Goal: Information Seeking & Learning: Check status

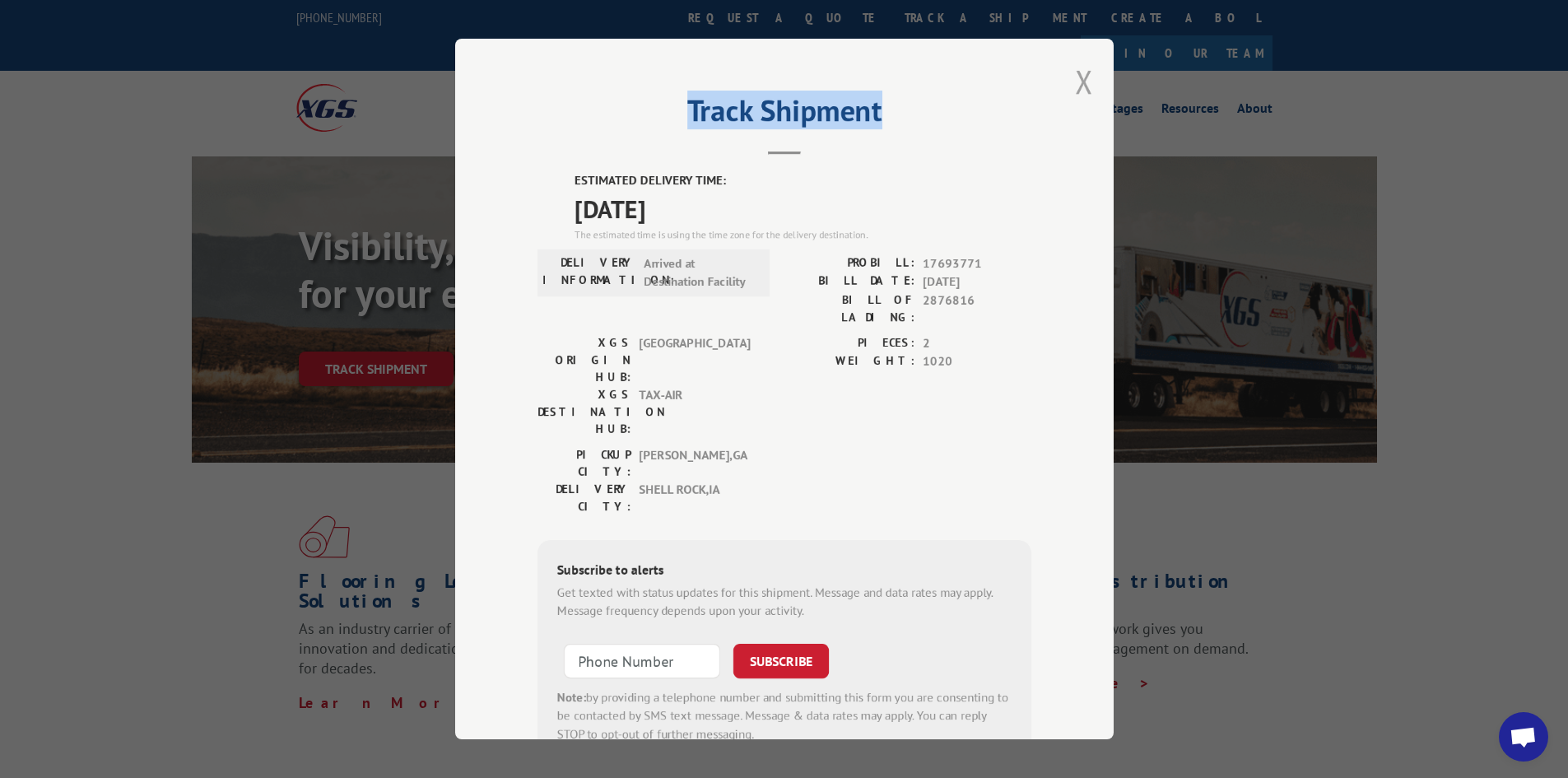
drag, startPoint x: 1069, startPoint y: 94, endPoint x: 1080, endPoint y: 93, distance: 11.0
click at [770, 93] on div "Track Shipment ESTIMATED DELIVERY TIME: [DATE] The estimated time is using the …" at bounding box center [784, 389] width 659 height 700
click at [770, 92] on button "Close modal" at bounding box center [1084, 81] width 18 height 44
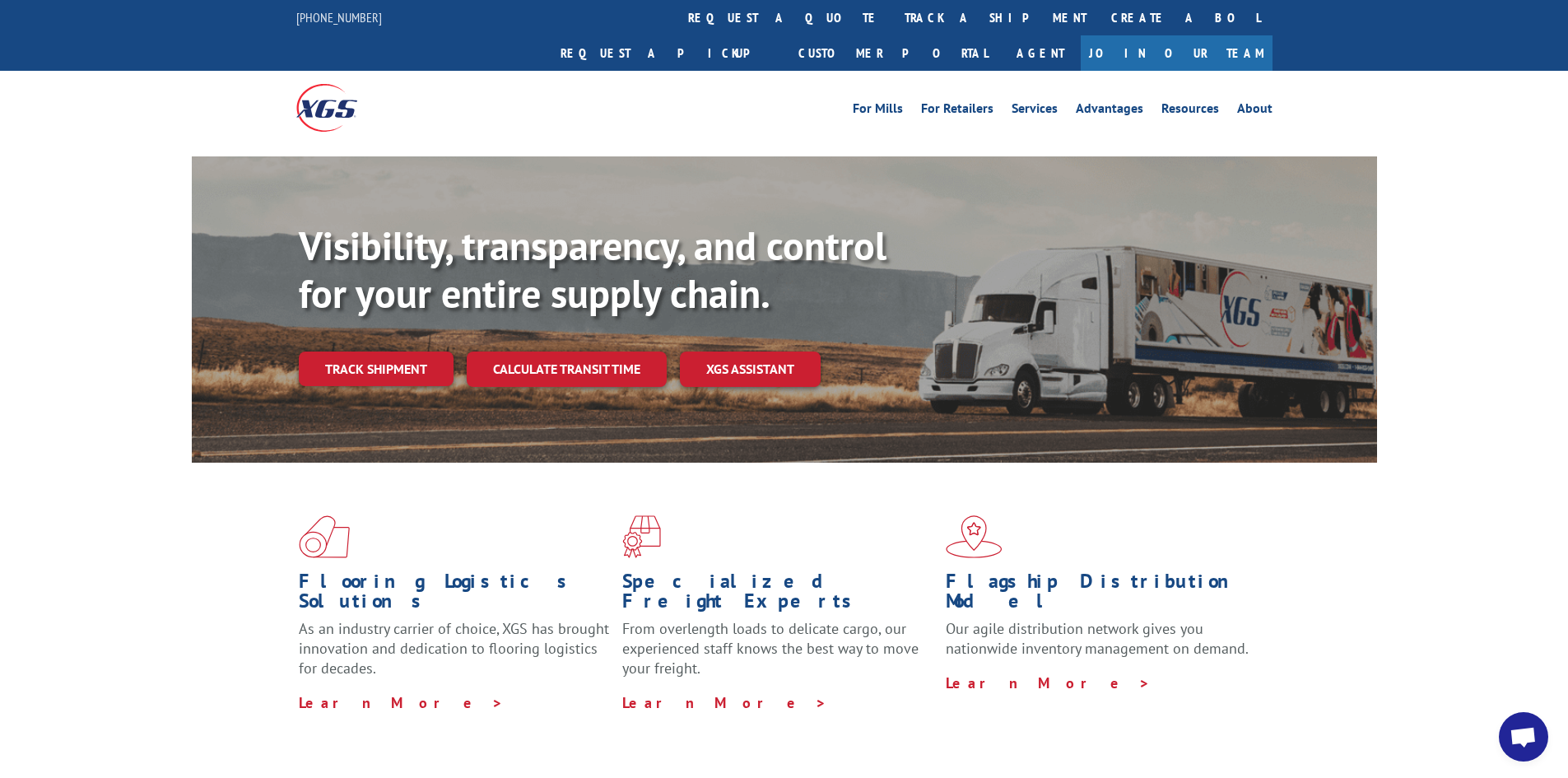
drag, startPoint x: 478, startPoint y: 348, endPoint x: 416, endPoint y: 343, distance: 62.2
click at [477, 340] on link "Calculate transit time" at bounding box center [566, 370] width 200 height 36
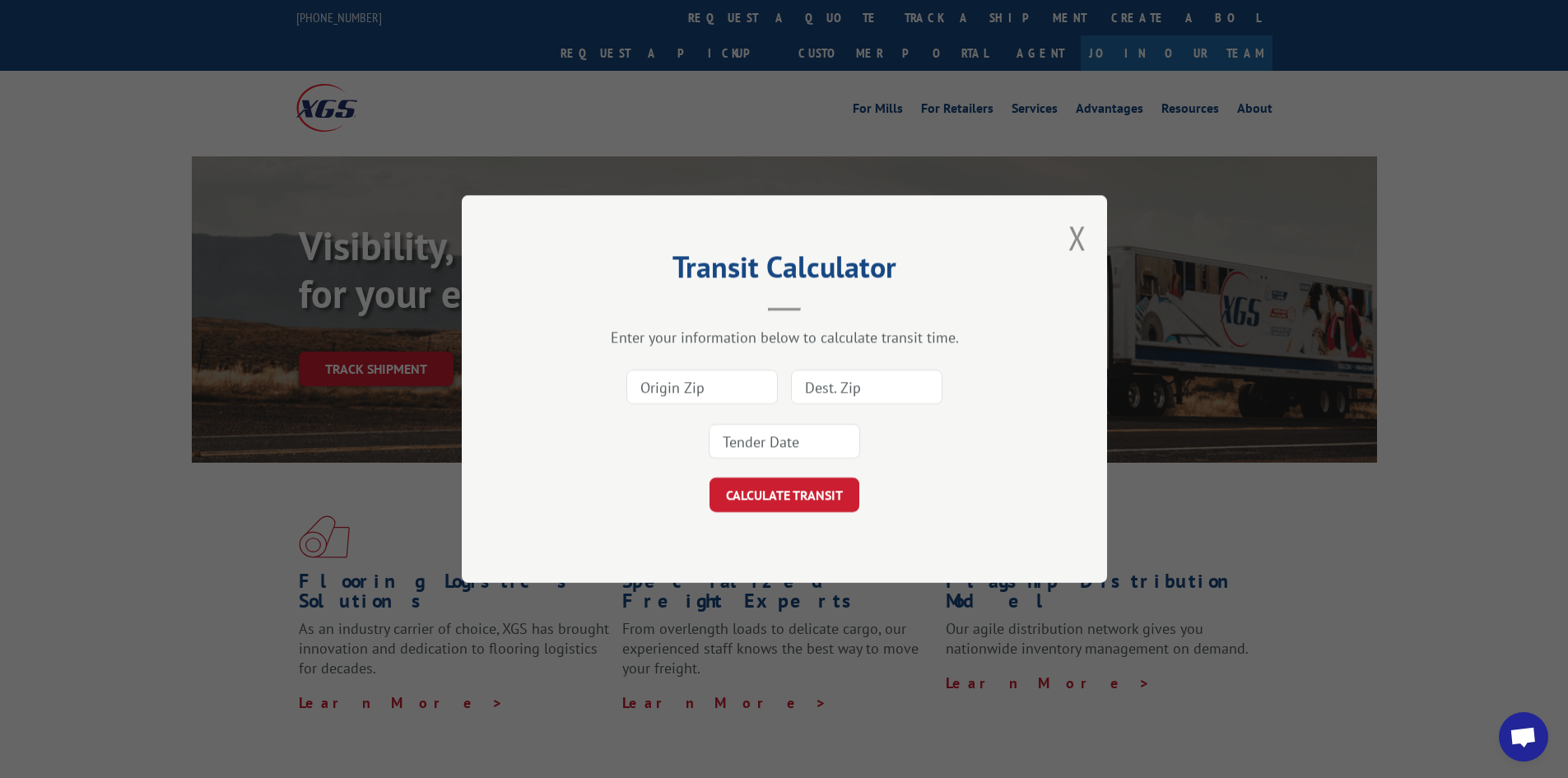
click at [414, 340] on div "Transit Calculator Enter your information below to calculate transit time. CALC…" at bounding box center [784, 389] width 1568 height 778
click at [770, 233] on button "Close modal" at bounding box center [1077, 237] width 18 height 44
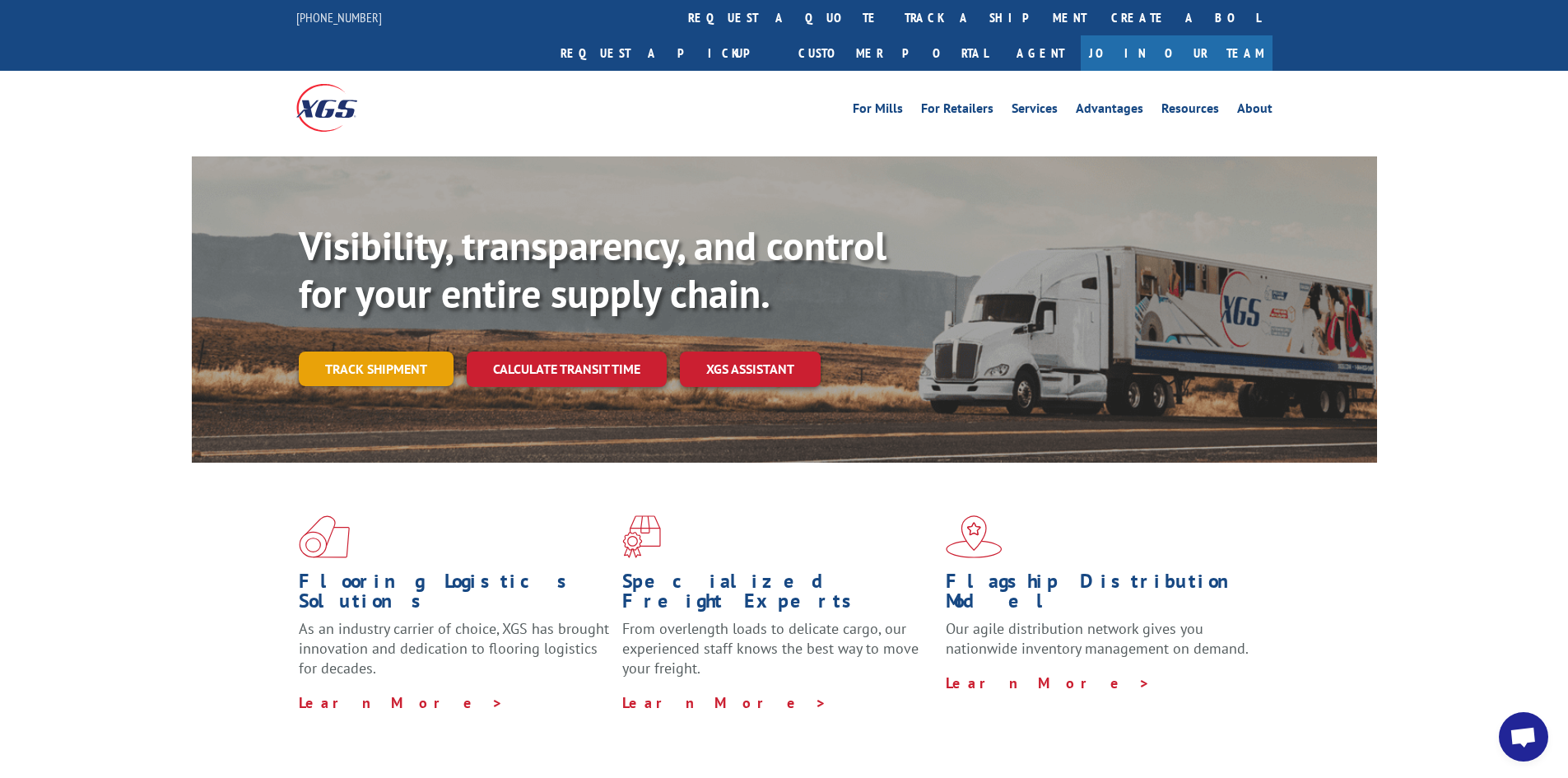
drag, startPoint x: 388, startPoint y: 301, endPoint x: 421, endPoint y: 315, distance: 35.8
click at [390, 304] on div "Visibility, transparency, and control for your entire supply chain. Track shipm…" at bounding box center [838, 337] width 1078 height 230
click at [419, 340] on link "Track shipment" at bounding box center [377, 369] width 155 height 35
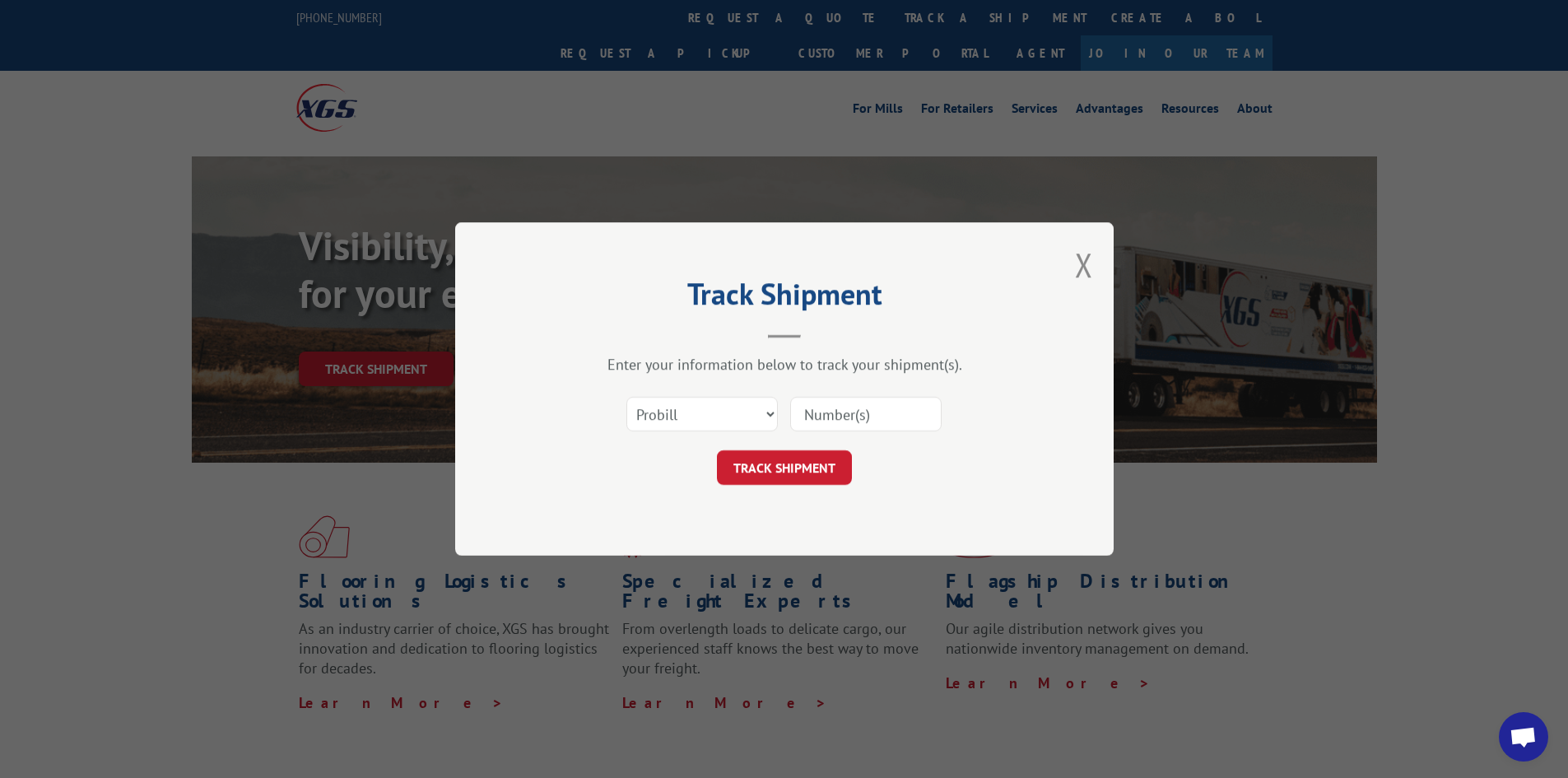
drag, startPoint x: 726, startPoint y: 434, endPoint x: 726, endPoint y: 458, distance: 24.0
click at [726, 340] on div "Select category... Probill BOL PO" at bounding box center [784, 413] width 494 height 55
drag, startPoint x: 705, startPoint y: 411, endPoint x: 704, endPoint y: 424, distance: 13.0
click at [705, 340] on select "Select category... Probill BOL PO" at bounding box center [702, 413] width 151 height 35
select select "bol"
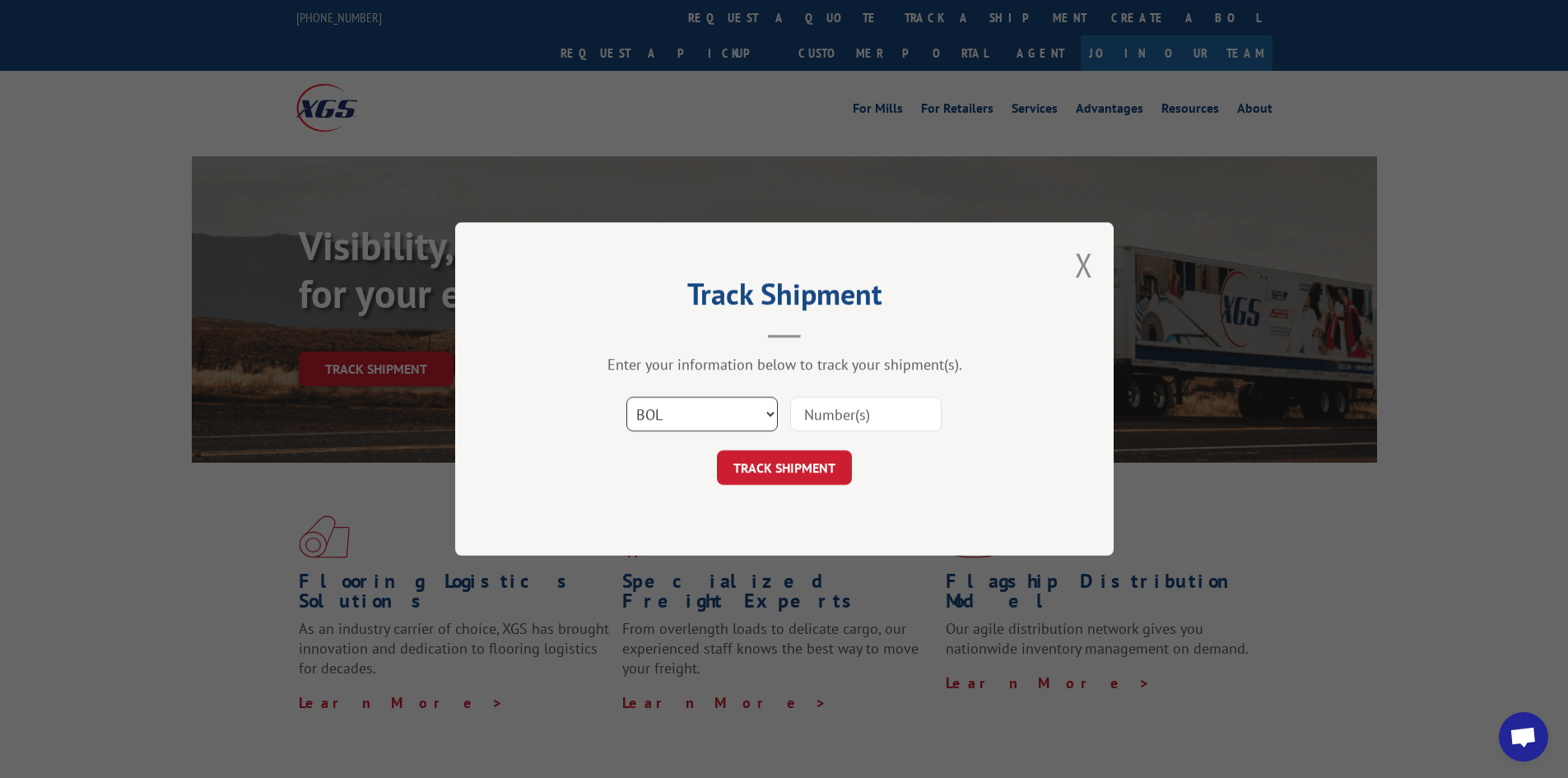
click at [626, 340] on select "Select category... Probill BOL PO" at bounding box center [702, 413] width 151 height 35
click at [770, 340] on input at bounding box center [865, 413] width 151 height 35
type input "2865874"
click button "TRACK SHIPMENT" at bounding box center [785, 467] width 135 height 35
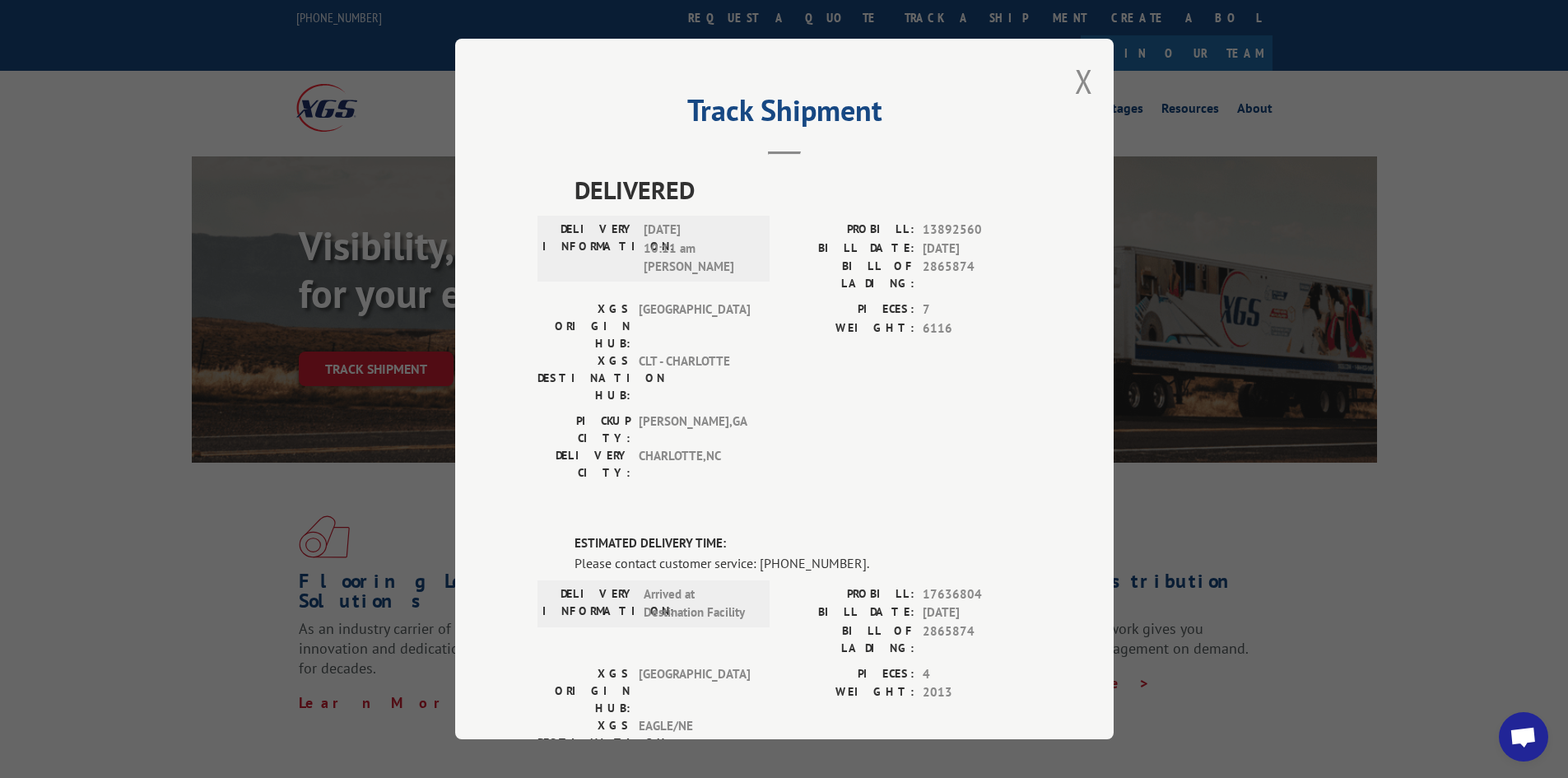
click at [770, 82] on div "Track Shipment DELIVERED DELIVERY INFORMATION: [DATE] 10:11 am [PERSON_NAME]: 1…" at bounding box center [784, 389] width 659 height 700
click at [770, 90] on button "Close modal" at bounding box center [1084, 81] width 18 height 44
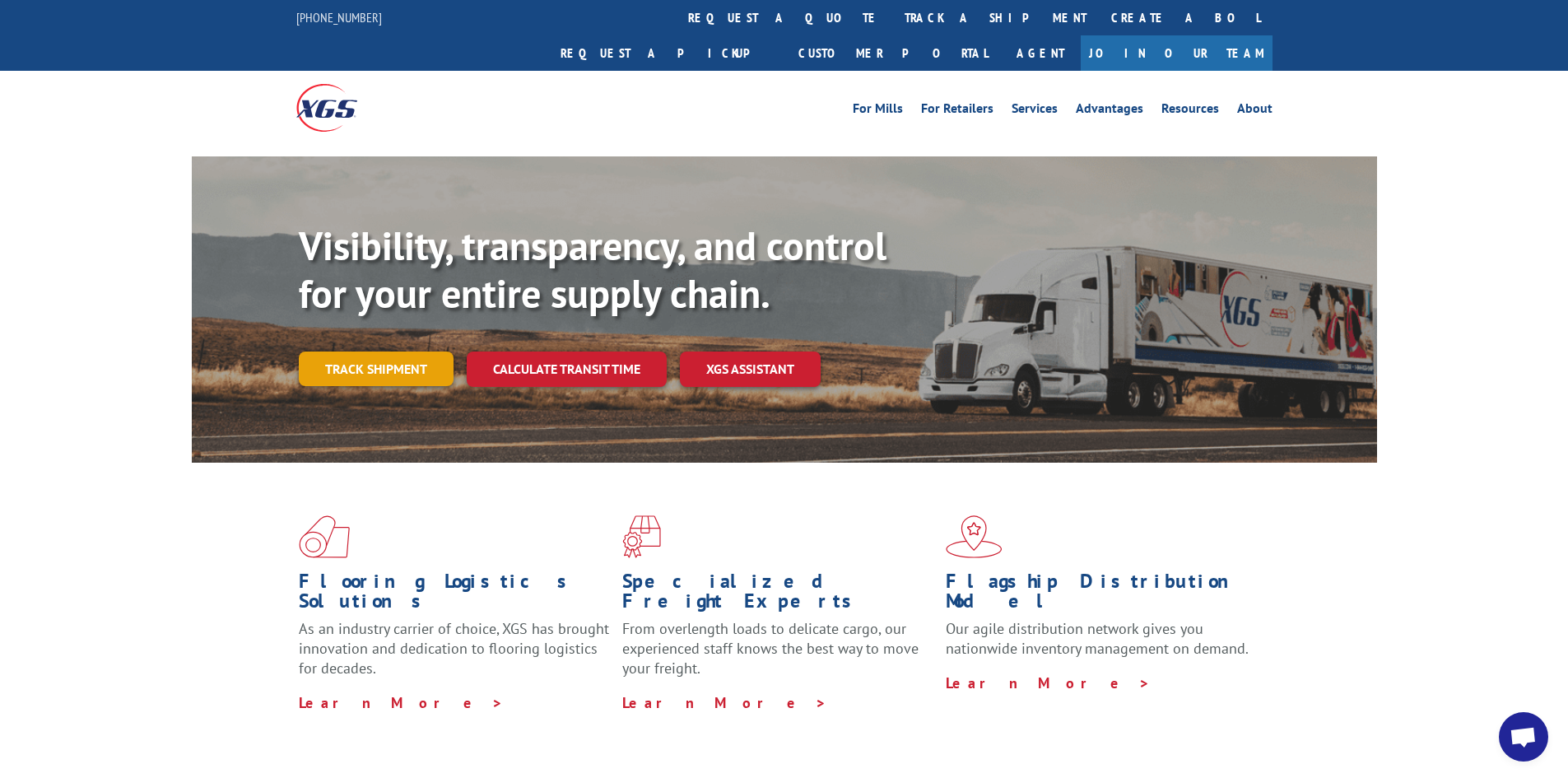
click at [412, 340] on link "Track shipment" at bounding box center [377, 369] width 155 height 35
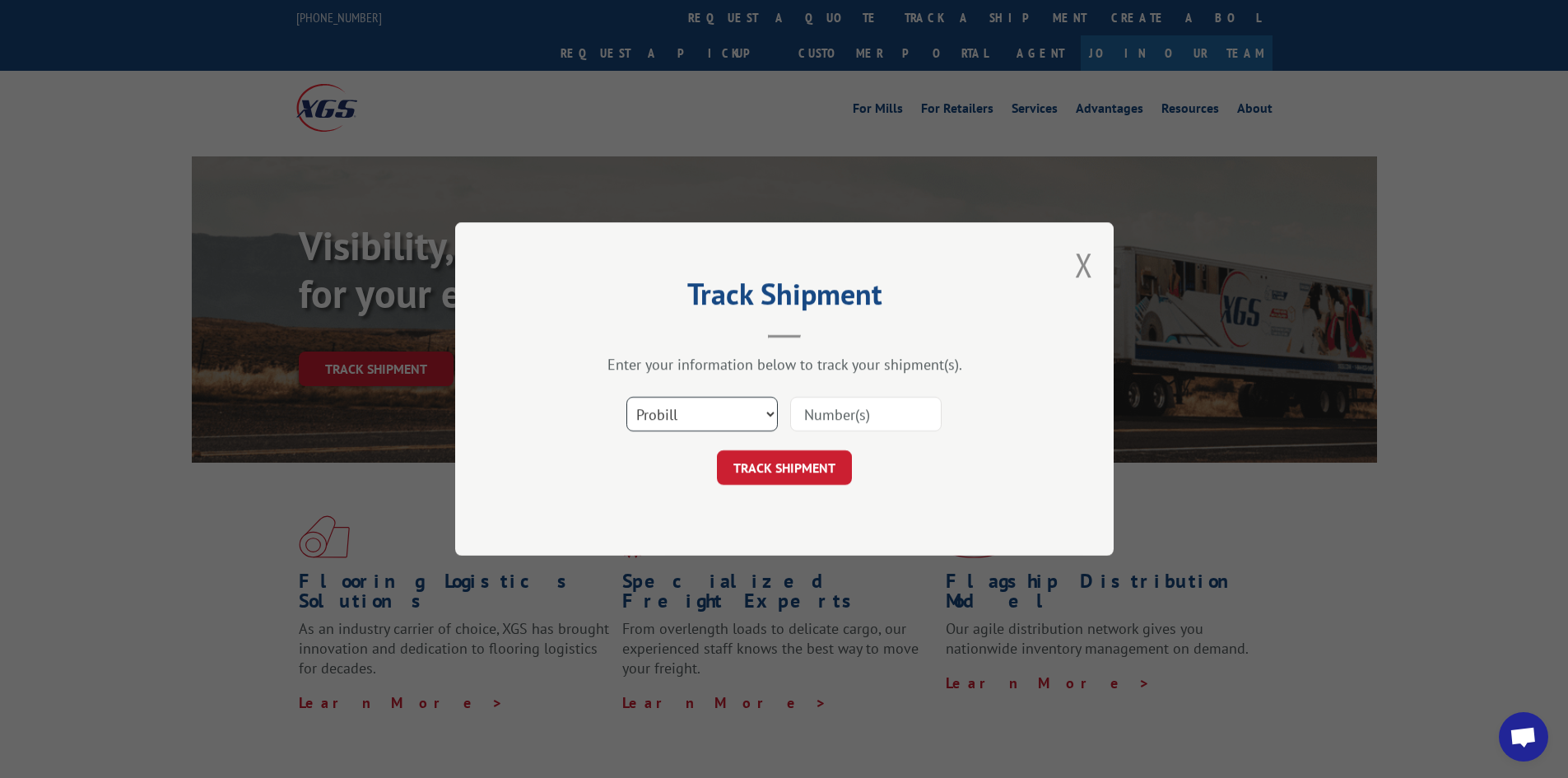
drag, startPoint x: 661, startPoint y: 419, endPoint x: 664, endPoint y: 429, distance: 10.4
click at [662, 340] on select "Select category... Probill BOL PO" at bounding box center [702, 413] width 151 height 35
select select "bol"
click at [626, 340] on select "Select category... Probill BOL PO" at bounding box center [702, 413] width 151 height 35
click at [770, 340] on input at bounding box center [865, 413] width 151 height 35
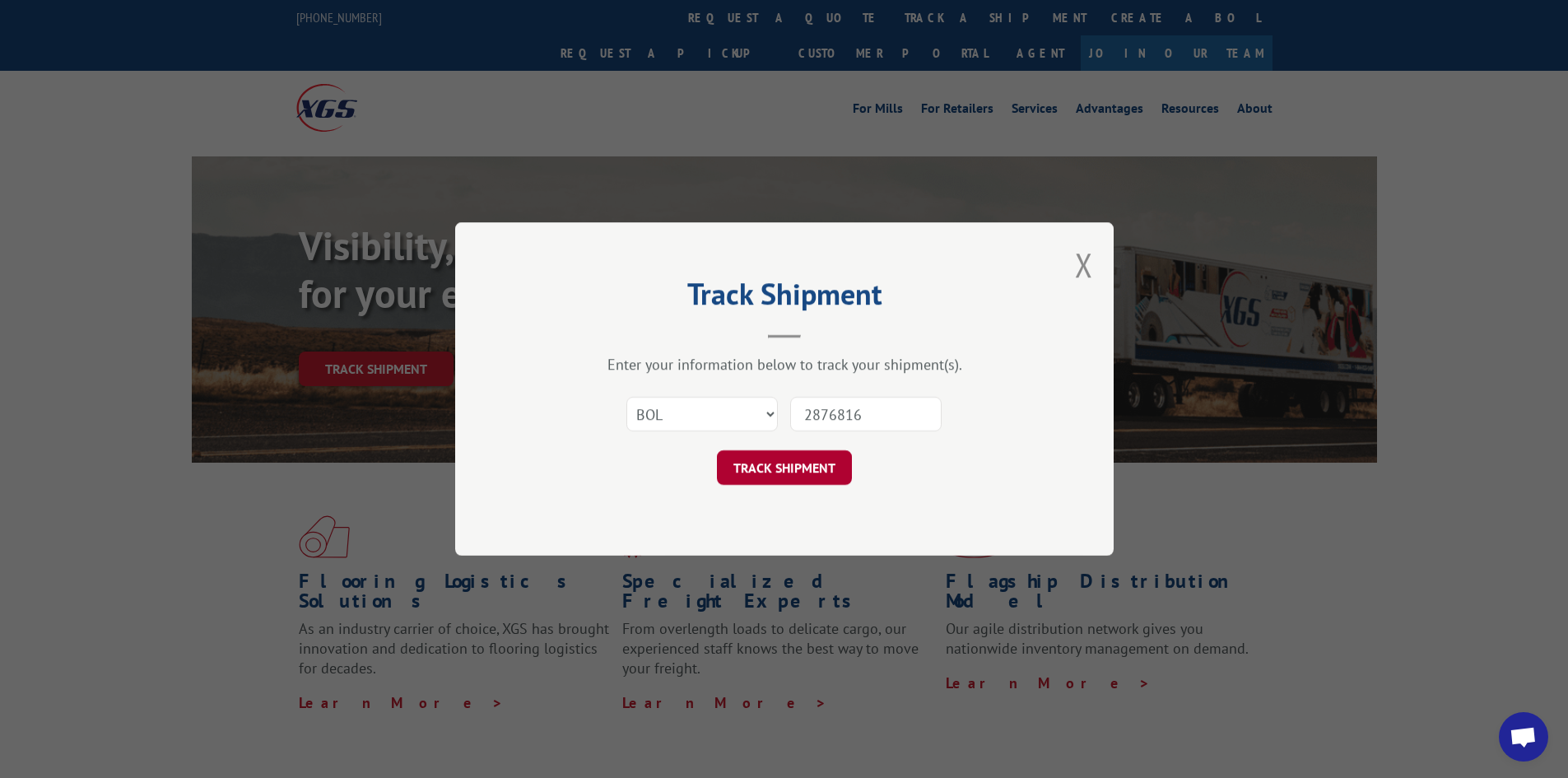
type input "2876816"
click at [770, 340] on button "TRACK SHIPMENT" at bounding box center [785, 467] width 135 height 35
